Goal: Ask a question: Seek information or help from site administrators or community

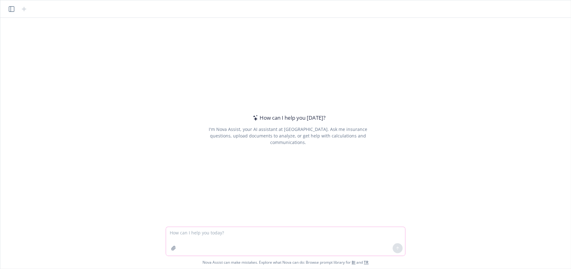
click at [184, 235] on textarea at bounding box center [285, 241] width 239 height 29
click at [297, 233] on textarea at bounding box center [285, 241] width 239 height 29
type textarea "create an implementation checklist for implementing LSA"
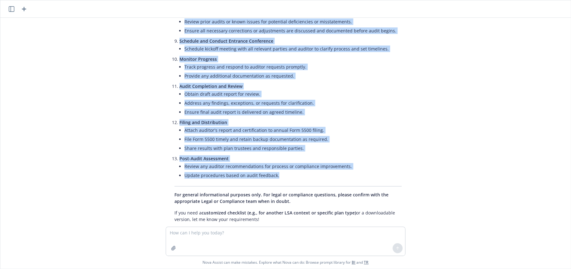
scroll to position [286, 0]
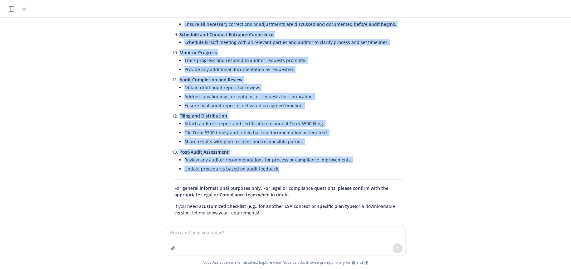
drag, startPoint x: 172, startPoint y: 71, endPoint x: 334, endPoint y: 172, distance: 191.3
copy div "LSA Implementation Checklist Determine Eligibility Review plan size and partici…"
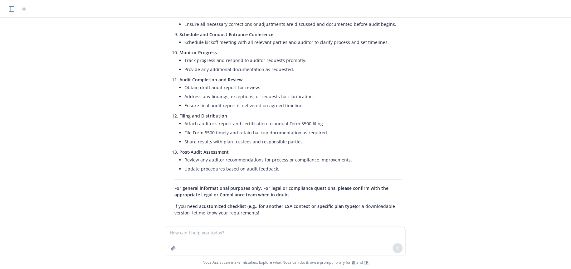
click at [516, 226] on div at bounding box center [288, 229] width 561 height 7
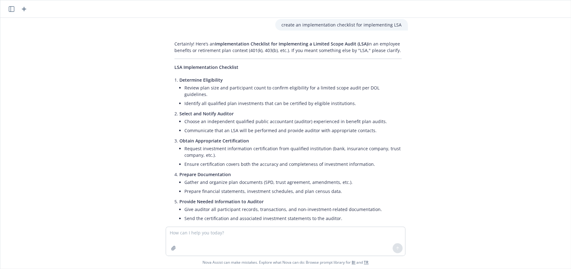
scroll to position [0, 0]
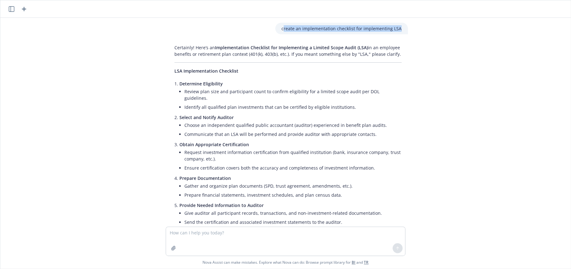
drag, startPoint x: 285, startPoint y: 30, endPoint x: 426, endPoint y: 29, distance: 141.7
click at [426, 29] on div "create an implementation checklist for implementing LSA Certainly! Here’s an Im…" at bounding box center [286, 122] width 566 height 209
copy p "reate an implementation checklist for implementing LSA"
click at [221, 235] on textarea at bounding box center [285, 241] width 239 height 29
paste textarea "reate an implementation checklist for implementing LSA"
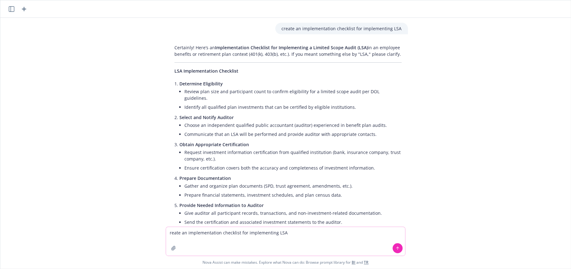
click at [284, 232] on textarea "reate an implementation checklist for implementing LSA" at bounding box center [285, 241] width 239 height 29
click at [169, 235] on textarea "reate an implementation checklist for implementing Lifestyle spending account" at bounding box center [285, 241] width 239 height 29
drag, startPoint x: 250, startPoint y: 232, endPoint x: 273, endPoint y: 233, distance: 23.8
click at [273, 233] on textarea "create an implementation checklist for implementing Lifestyle spending account" at bounding box center [285, 241] width 239 height 29
click at [187, 234] on textarea "create an implementation checklist for implementing Lifestyle spending account" at bounding box center [285, 241] width 239 height 29
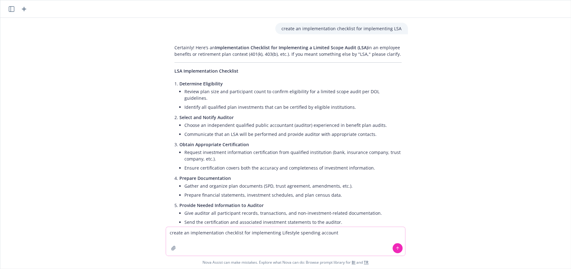
drag, startPoint x: 187, startPoint y: 234, endPoint x: 222, endPoint y: 234, distance: 35.0
click at [222, 234] on textarea "create an implementation checklist for implementing Lifestyle spending account" at bounding box center [285, 241] width 239 height 29
type textarea "create an implementation checklist for implementing Lifestyle spending account"
click at [395, 248] on icon at bounding box center [397, 248] width 4 height 4
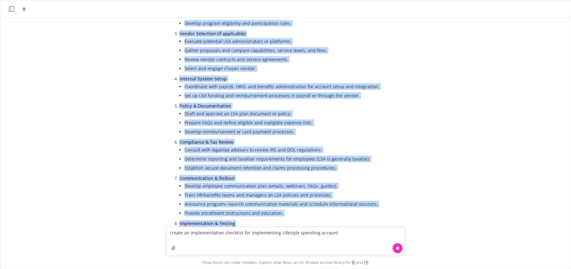
scroll to position [835, 0]
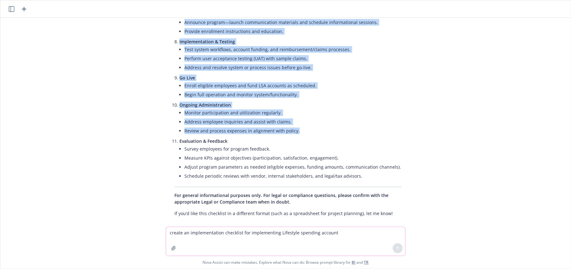
drag, startPoint x: 177, startPoint y: 86, endPoint x: 296, endPoint y: 125, distance: 125.0
copy ul "Strategic Planning & Approval Define objectives for introducing the LSA (attrac…"
